Goal: Communication & Community: Connect with others

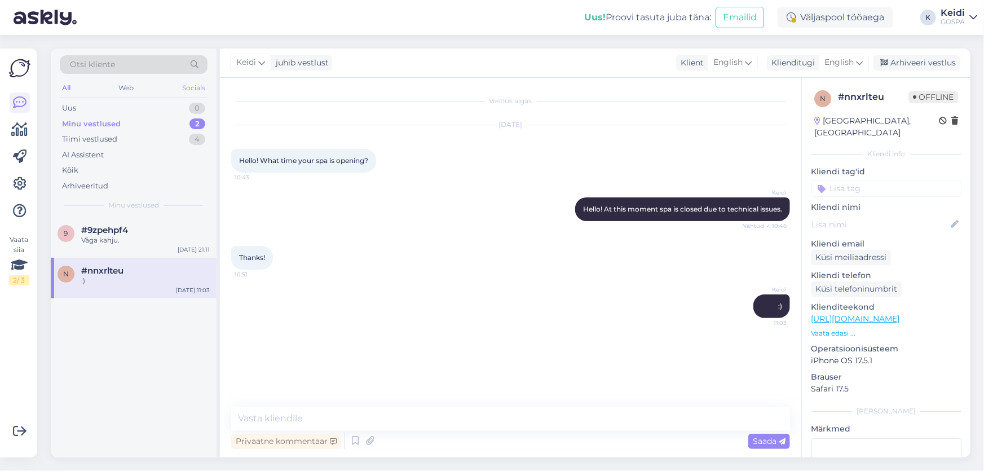
click at [186, 89] on div "Socials" at bounding box center [194, 88] width 28 height 15
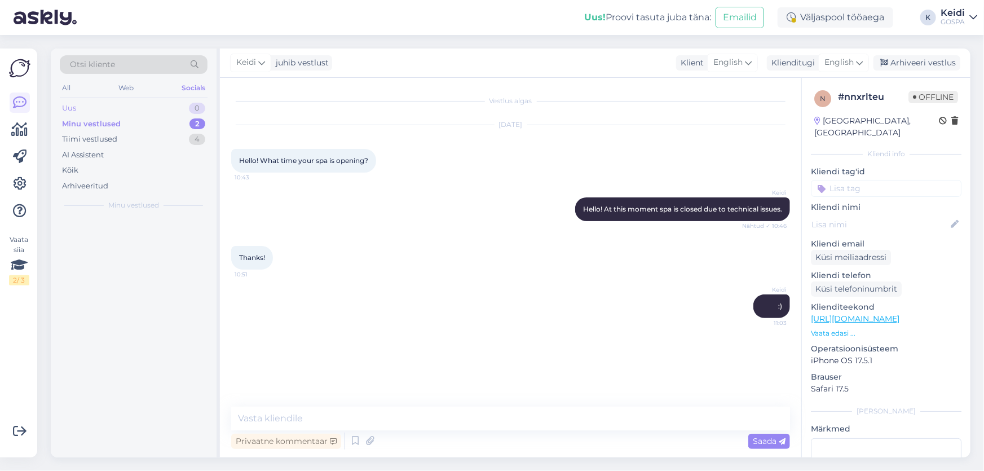
click at [186, 103] on div "Uus 0" at bounding box center [134, 108] width 148 height 16
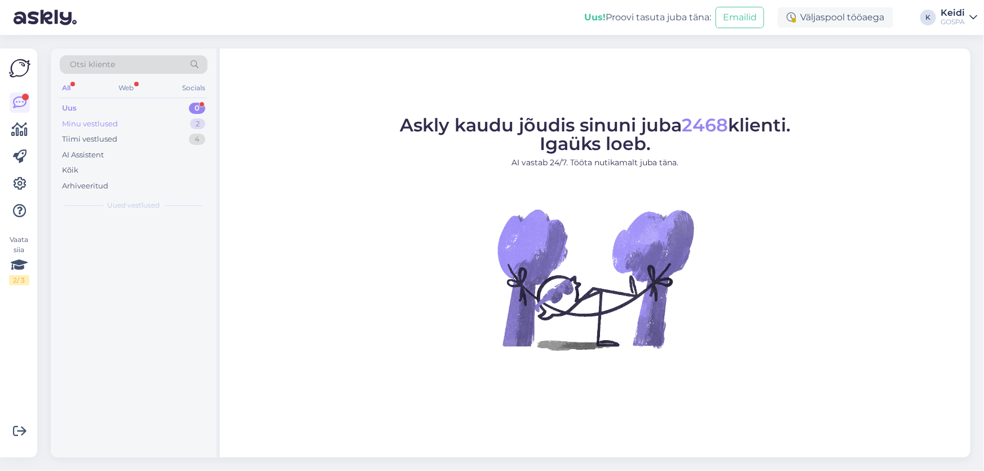
click at [186, 125] on div "Minu vestlused 2" at bounding box center [134, 124] width 148 height 16
click at [170, 116] on div "Minu vestlused 2" at bounding box center [134, 124] width 148 height 16
click at [81, 83] on div "All Web Socials" at bounding box center [134, 89] width 148 height 17
click at [75, 85] on div "All Web Socials" at bounding box center [134, 89] width 148 height 17
click at [76, 89] on div "All Web Socials" at bounding box center [134, 89] width 148 height 17
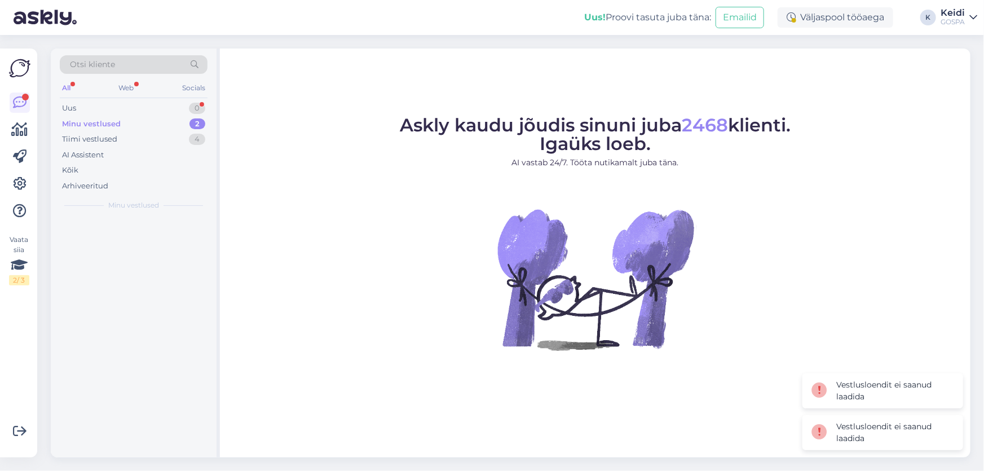
click at [116, 83] on div "All Web Socials" at bounding box center [134, 89] width 148 height 17
click at [129, 85] on div "Web" at bounding box center [127, 88] width 20 height 15
click at [77, 86] on div "All Web Socials" at bounding box center [134, 89] width 148 height 17
